Goal: Information Seeking & Learning: Learn about a topic

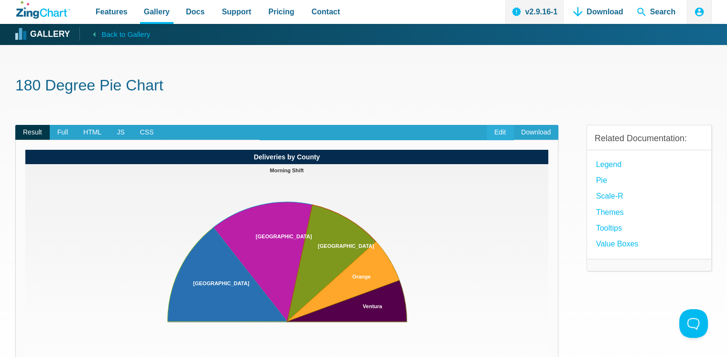
click at [491, 131] on link "Edit" at bounding box center [500, 132] width 27 height 15
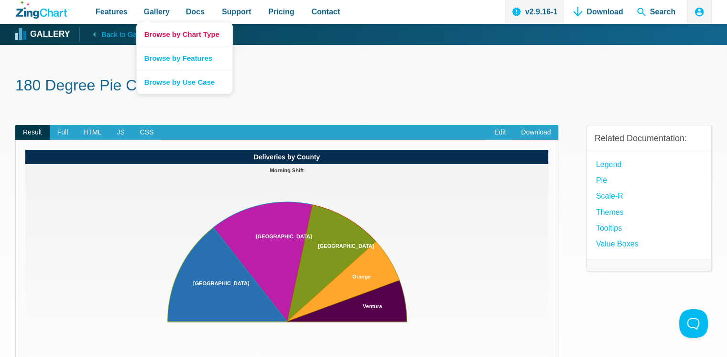
click at [157, 33] on link "Browse by Chart Type" at bounding box center [185, 33] width 96 height 23
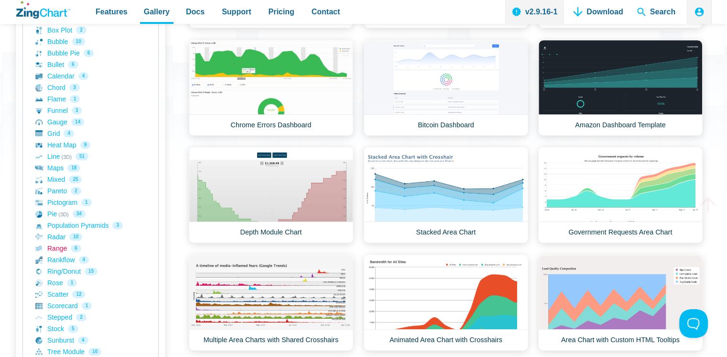
scroll to position [239, 0]
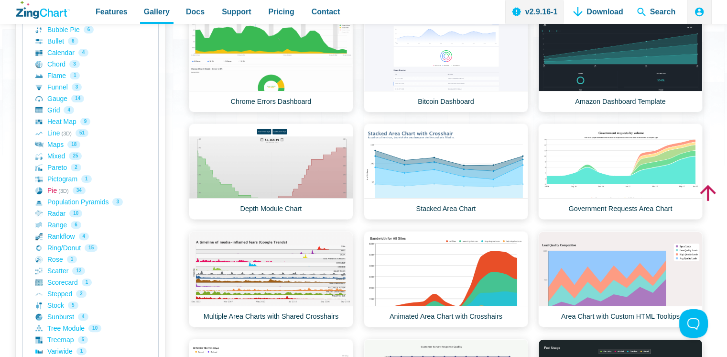
click at [48, 191] on link "Pie (3D) 34" at bounding box center [90, 190] width 110 height 11
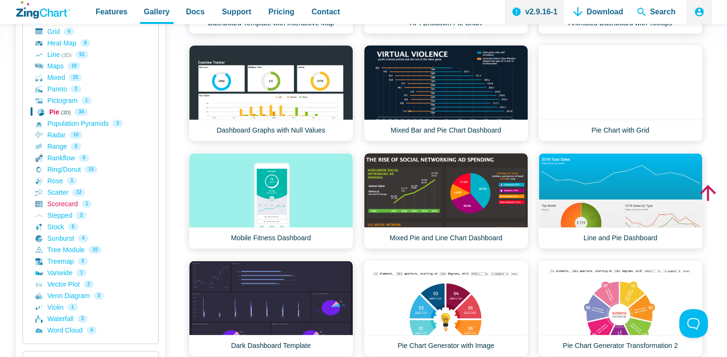
scroll to position [335, 0]
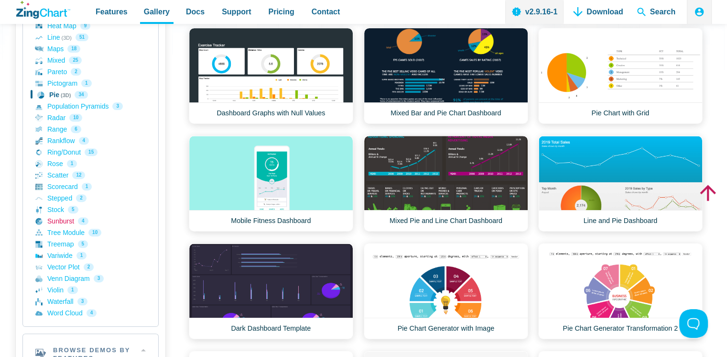
click at [62, 220] on link "Sunburst 4" at bounding box center [90, 220] width 110 height 11
